Goal: Information Seeking & Learning: Find specific fact

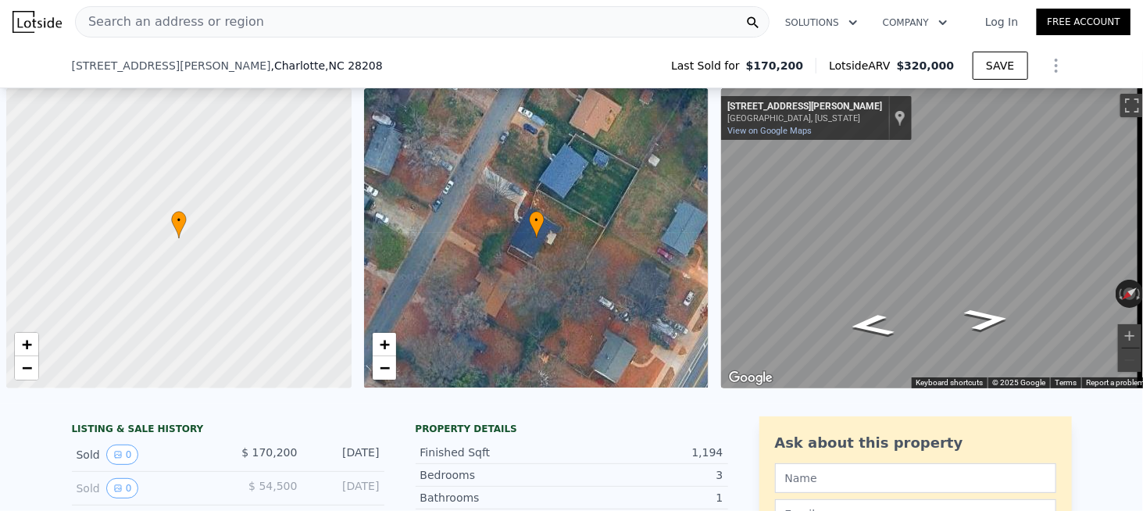
scroll to position [0, 6]
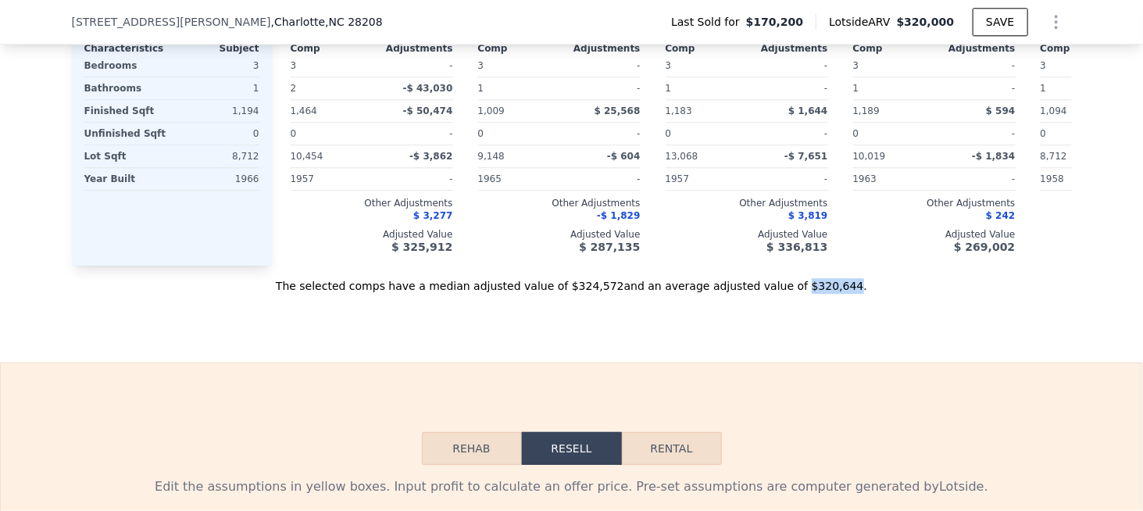
drag, startPoint x: 766, startPoint y: 282, endPoint x: 770, endPoint y: 291, distance: 10.5
click at [810, 282] on div "The selected comps have a median adjusted value of $324,572 and an average adju…" at bounding box center [572, 280] width 1000 height 28
copy div "$320,644"
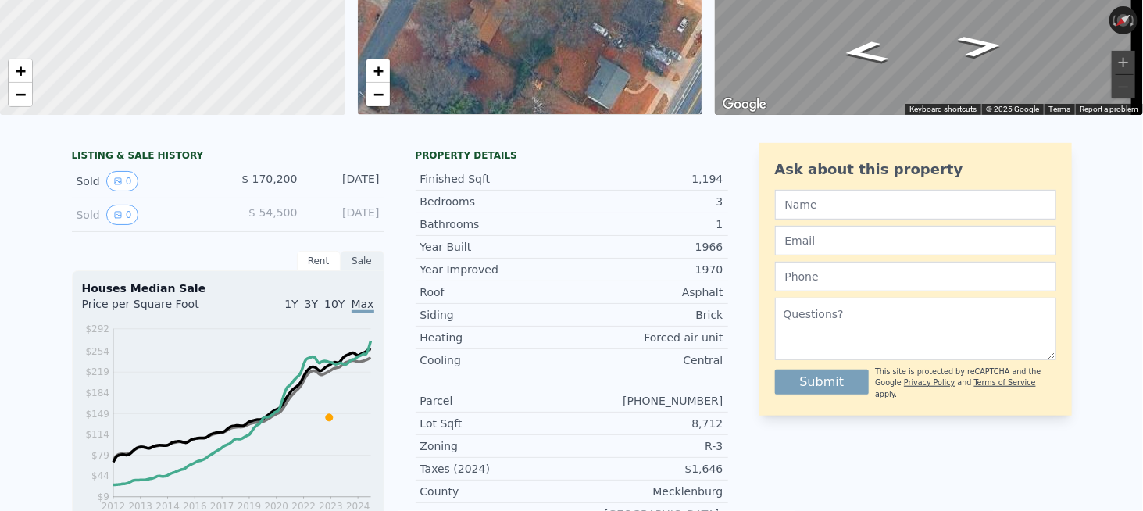
scroll to position [0, 0]
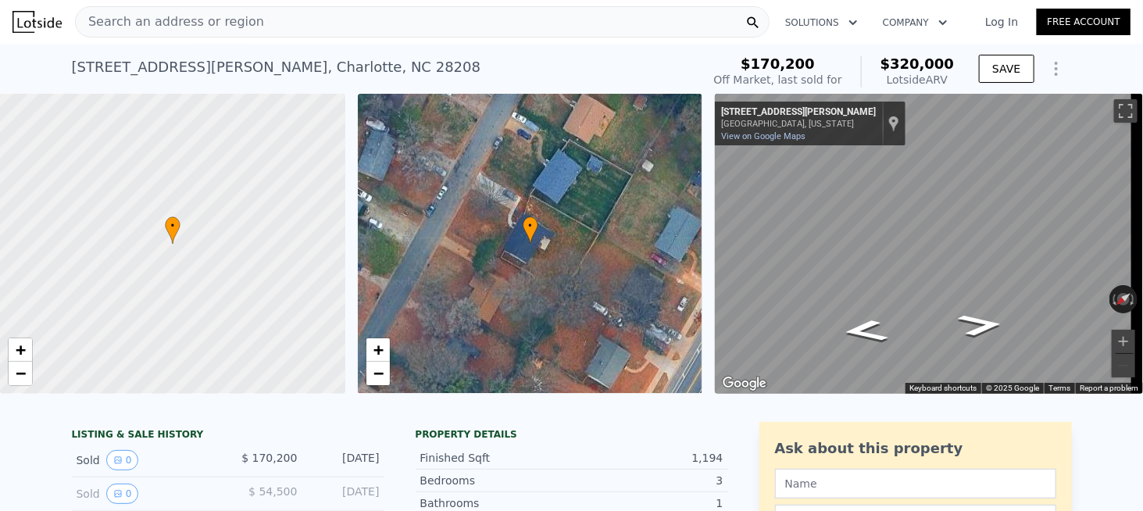
click at [338, 32] on div "Search an address or region" at bounding box center [422, 21] width 695 height 31
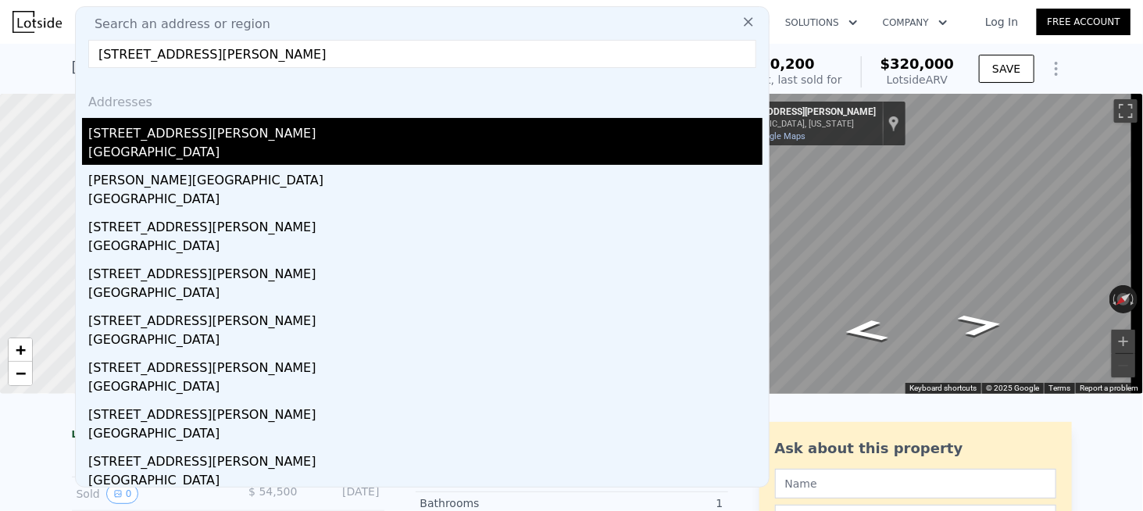
type input "[STREET_ADDRESS][PERSON_NAME]"
click at [158, 147] on div "[GEOGRAPHIC_DATA]" at bounding box center [425, 154] width 674 height 22
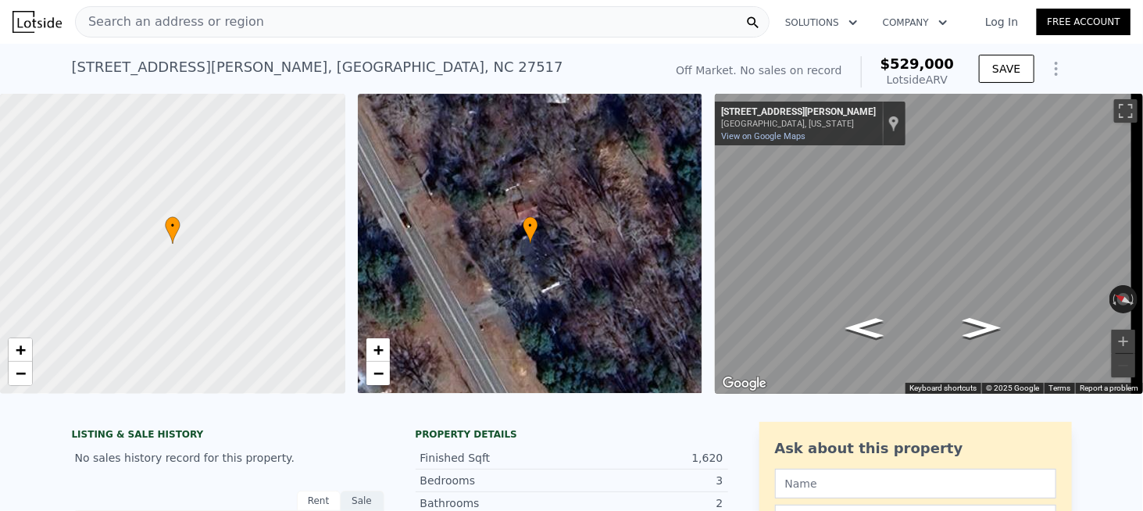
click at [241, 27] on div "Search an address or region" at bounding box center [422, 21] width 695 height 31
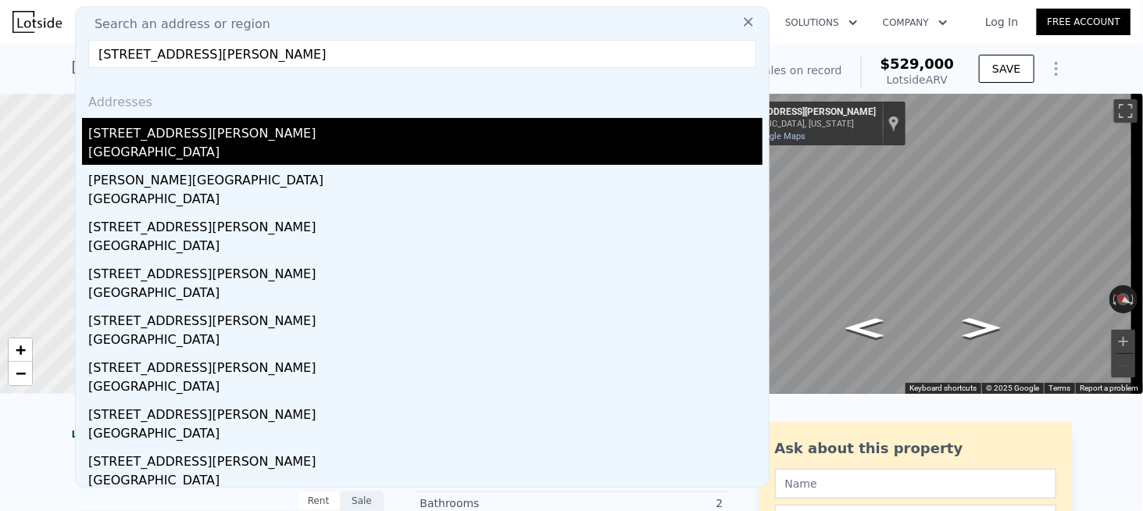
type input "[STREET_ADDRESS][PERSON_NAME]"
click at [180, 145] on div "[GEOGRAPHIC_DATA]" at bounding box center [425, 154] width 674 height 22
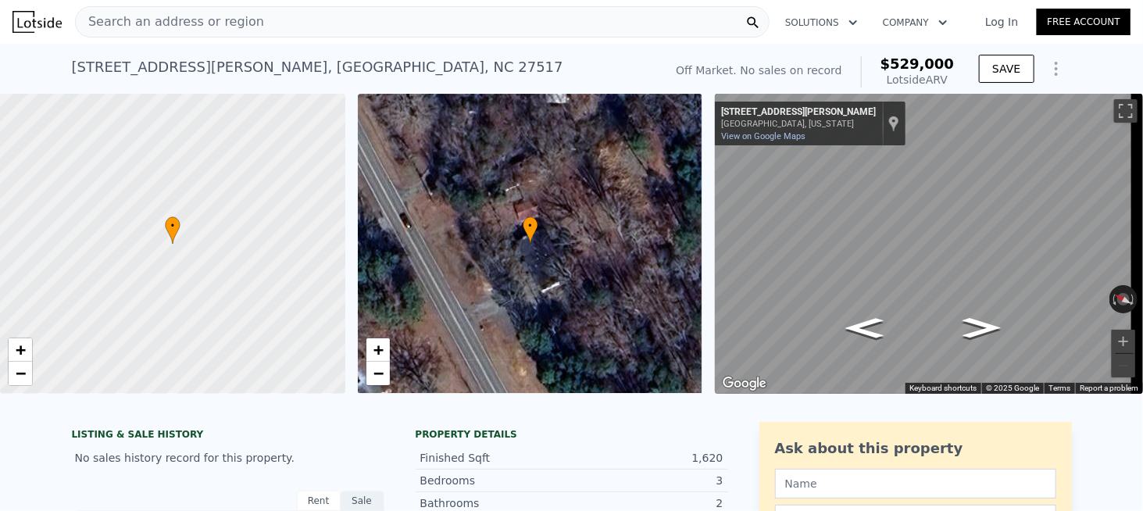
click at [127, 30] on span "Search an address or region" at bounding box center [170, 22] width 188 height 19
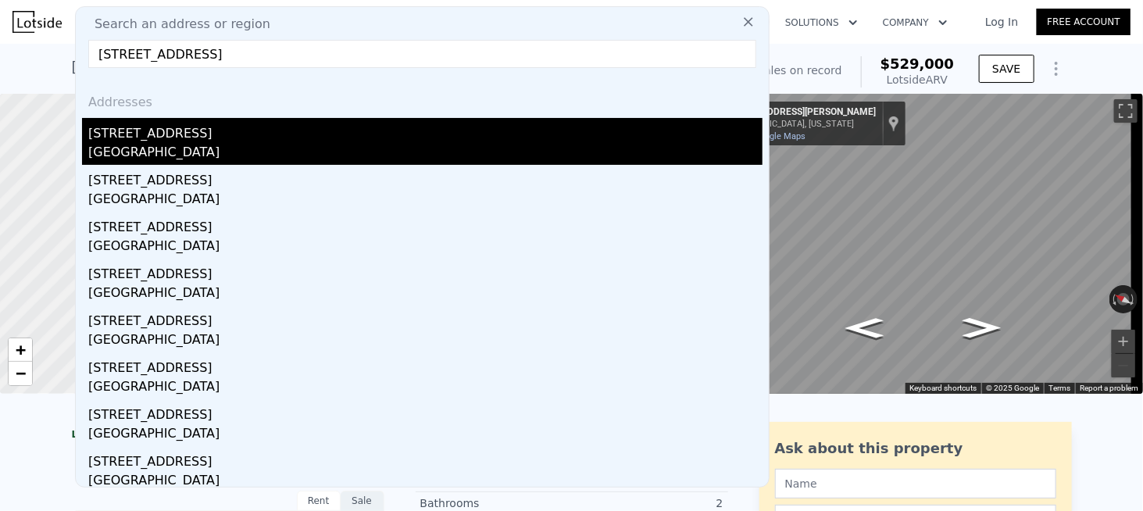
type input "[STREET_ADDRESS]"
click at [114, 140] on div "[STREET_ADDRESS]" at bounding box center [425, 130] width 674 height 25
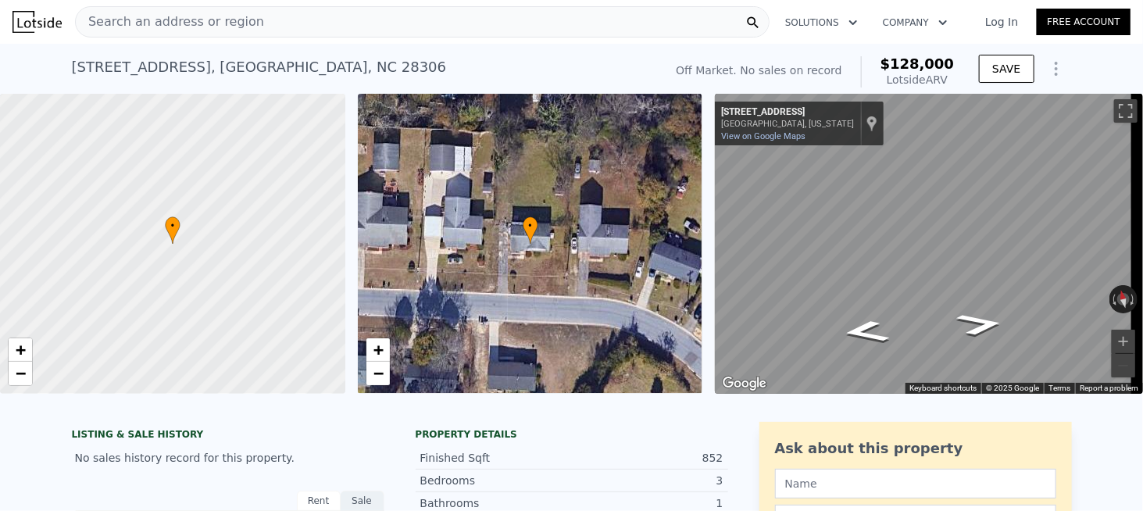
click at [202, 23] on span "Search an address or region" at bounding box center [170, 22] width 188 height 19
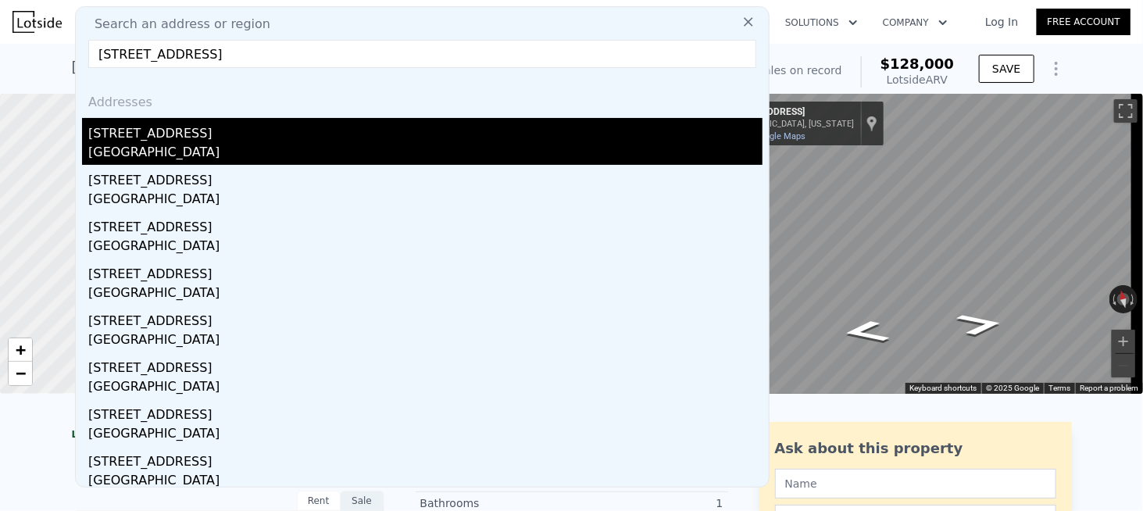
type input "[STREET_ADDRESS]"
click at [150, 140] on div "[STREET_ADDRESS]" at bounding box center [425, 130] width 674 height 25
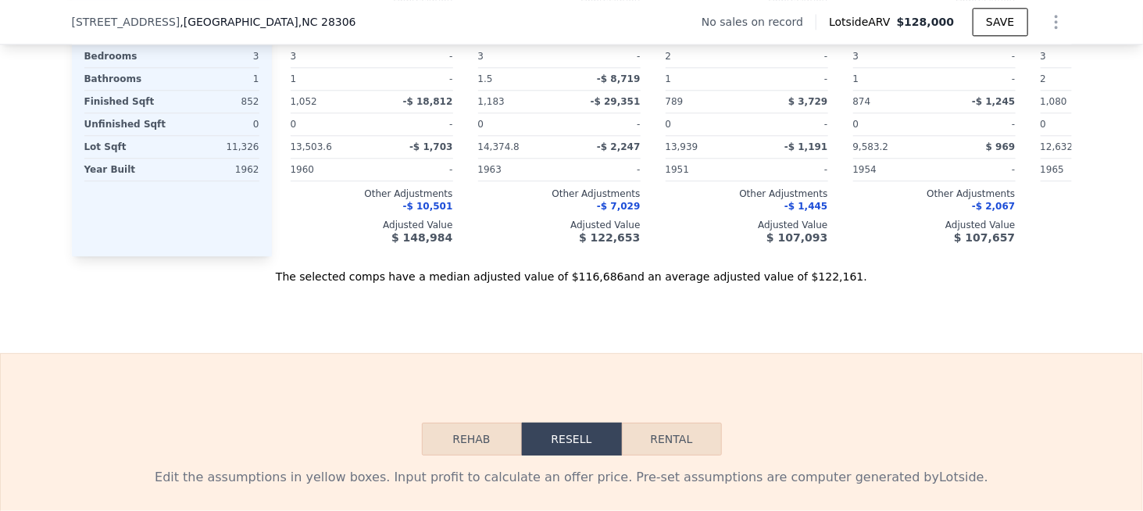
scroll to position [1791, 0]
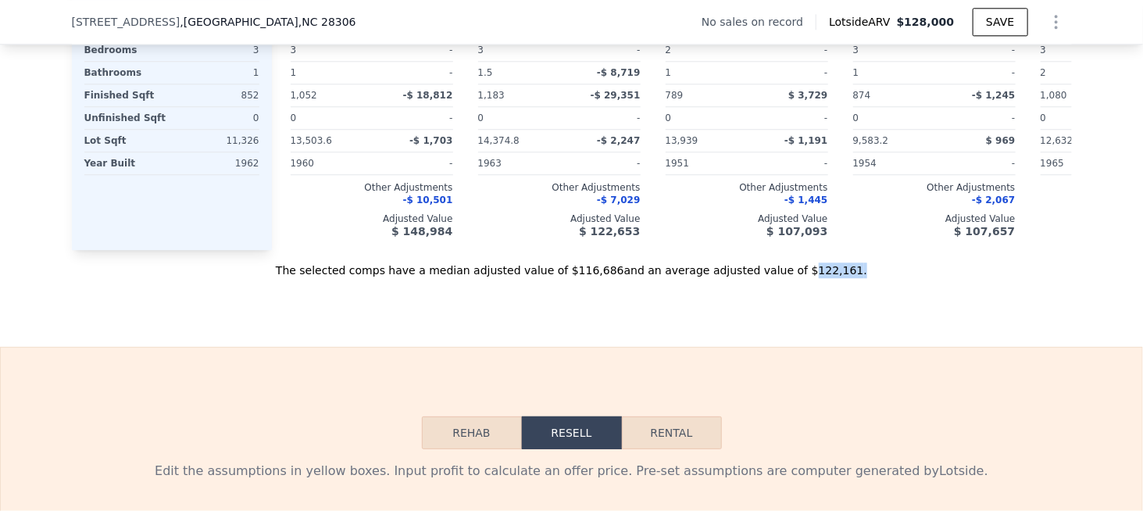
drag, startPoint x: 772, startPoint y: 291, endPoint x: 805, endPoint y: 293, distance: 32.9
click at [805, 278] on div "The selected comps have a median adjusted value of $116,686 and an average adju…" at bounding box center [572, 264] width 1000 height 28
copy div "122,161 ."
